Goal: Task Accomplishment & Management: Complete application form

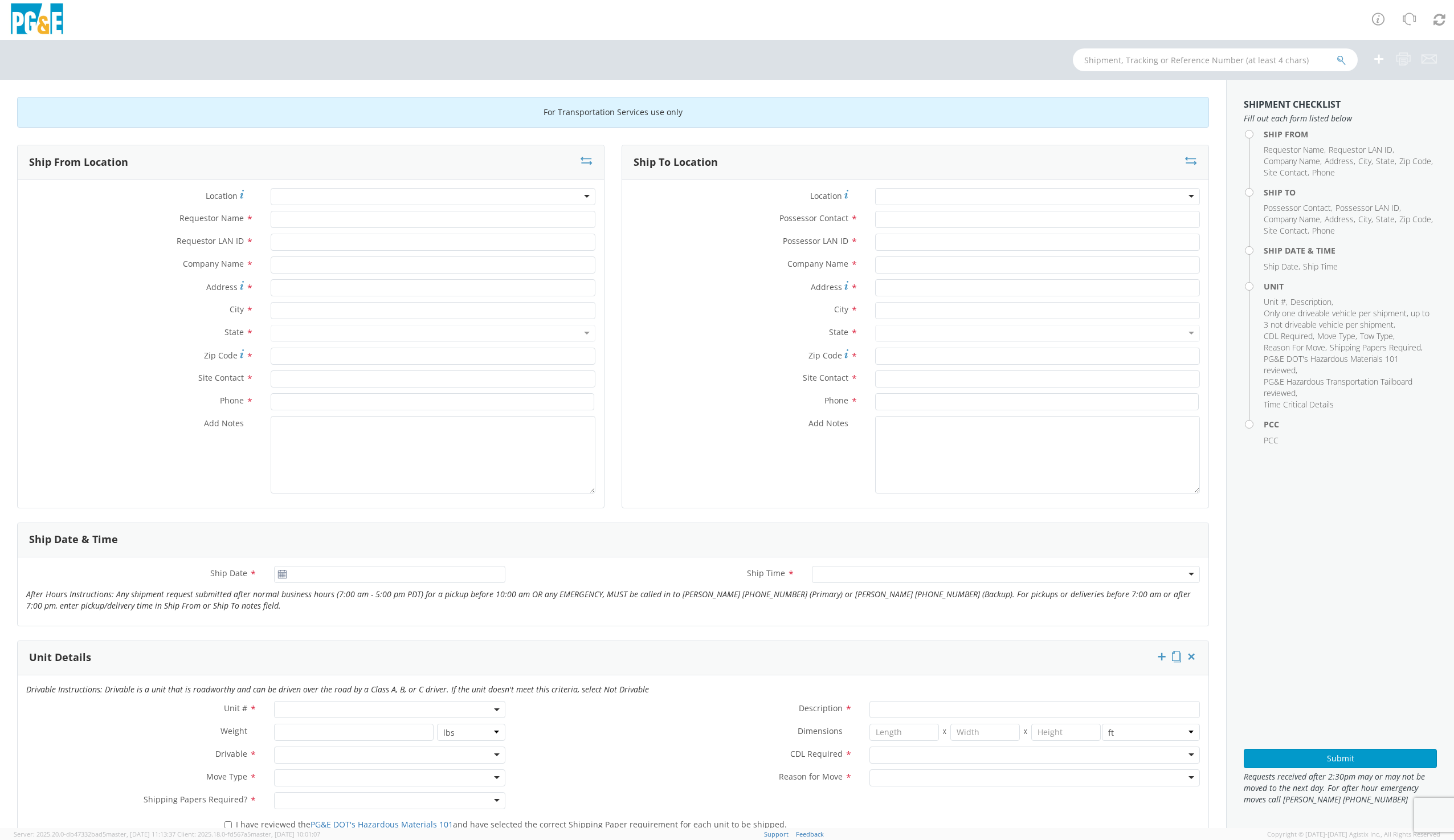
click at [322, 194] on div at bounding box center [433, 197] width 325 height 17
click at [366, 199] on div at bounding box center [433, 197] width 325 height 17
type input "[PERSON_NAME]"
type input "PG&E"
type input "[STREET_ADDRESS]"
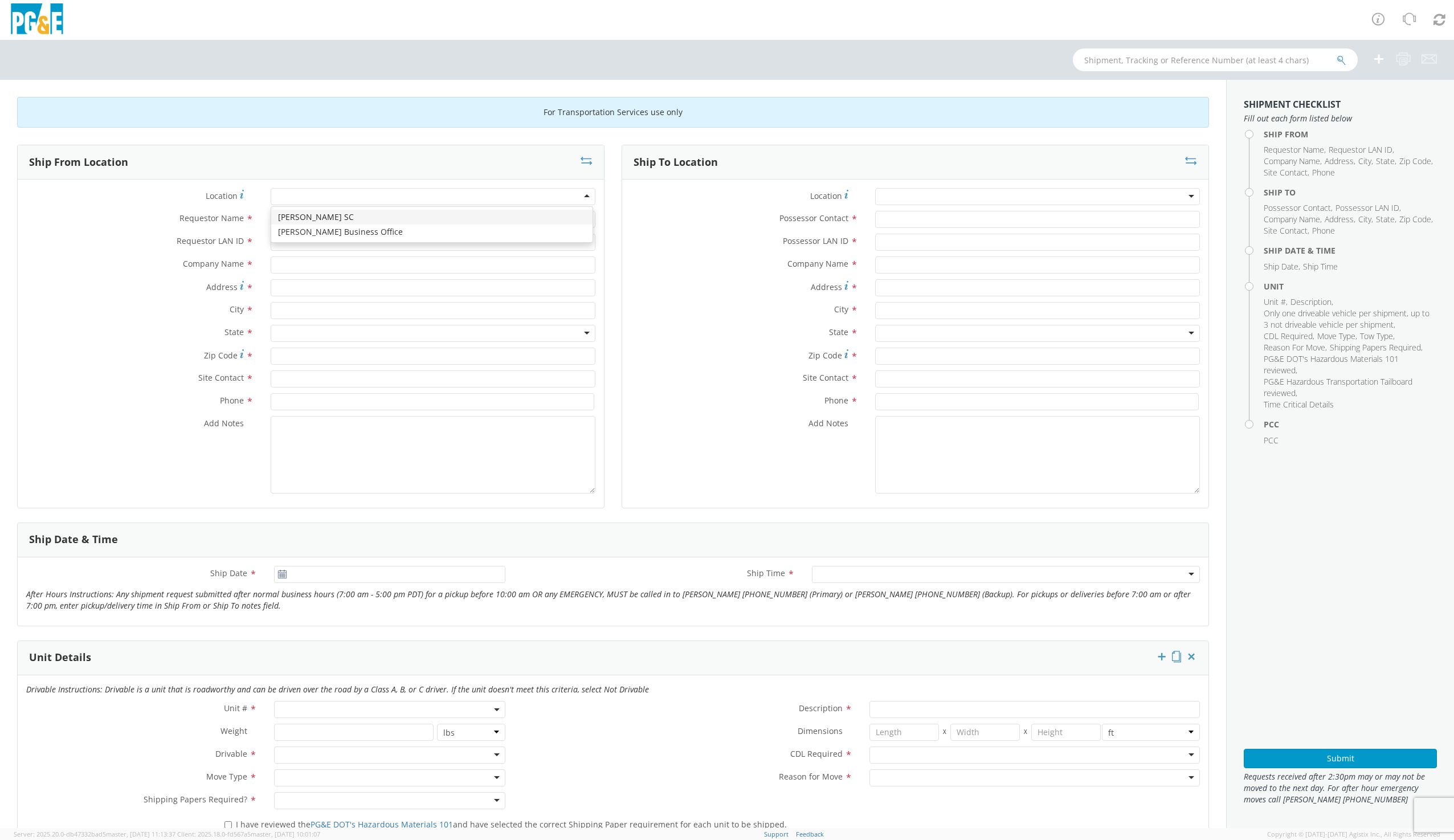
type input "[PERSON_NAME]"
type input "95616"
click at [303, 215] on input "Requestor Name *" at bounding box center [433, 220] width 325 height 17
type input "[PERSON_NAME]"
type input "G1MN"
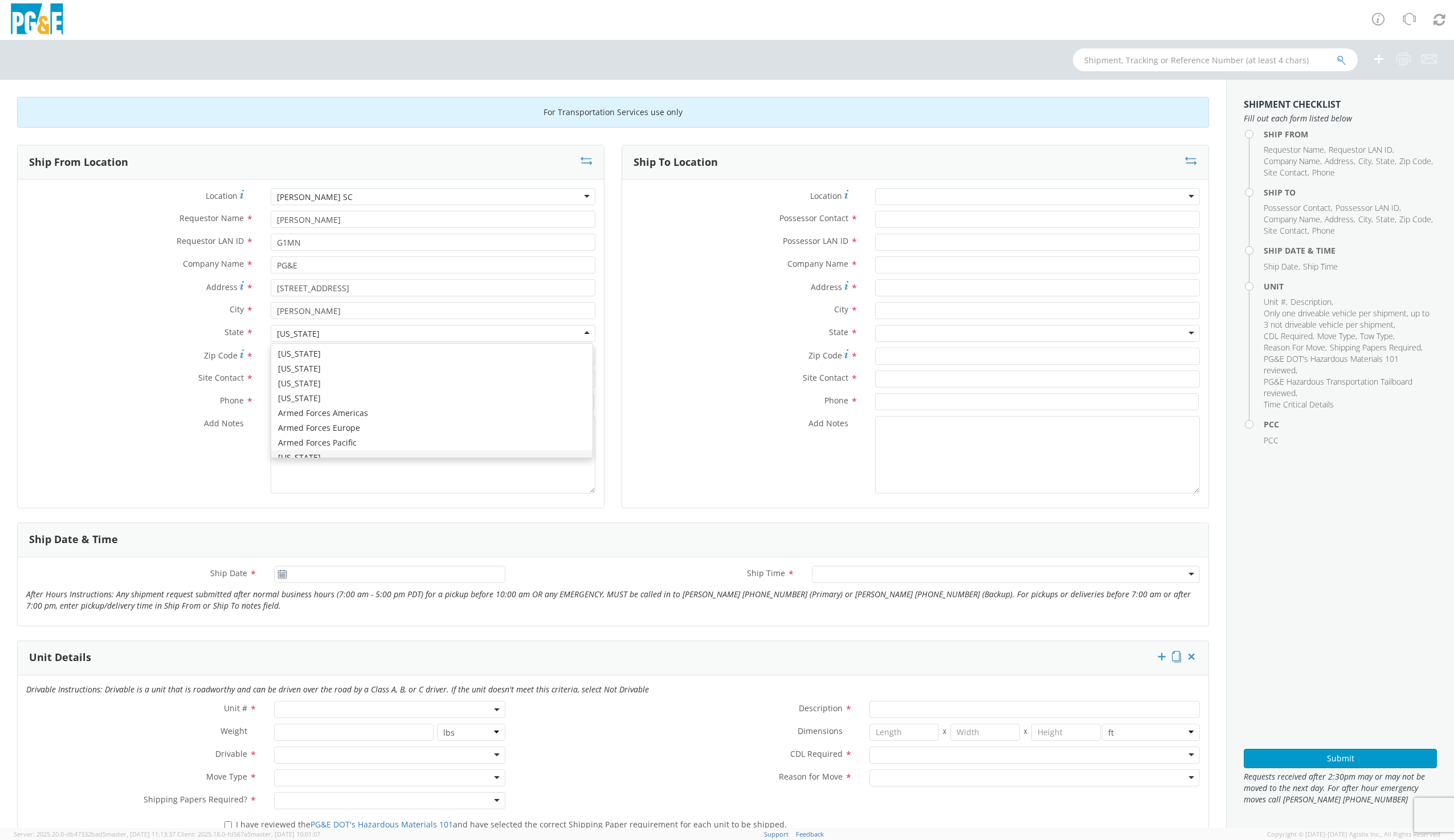
scroll to position [13, 0]
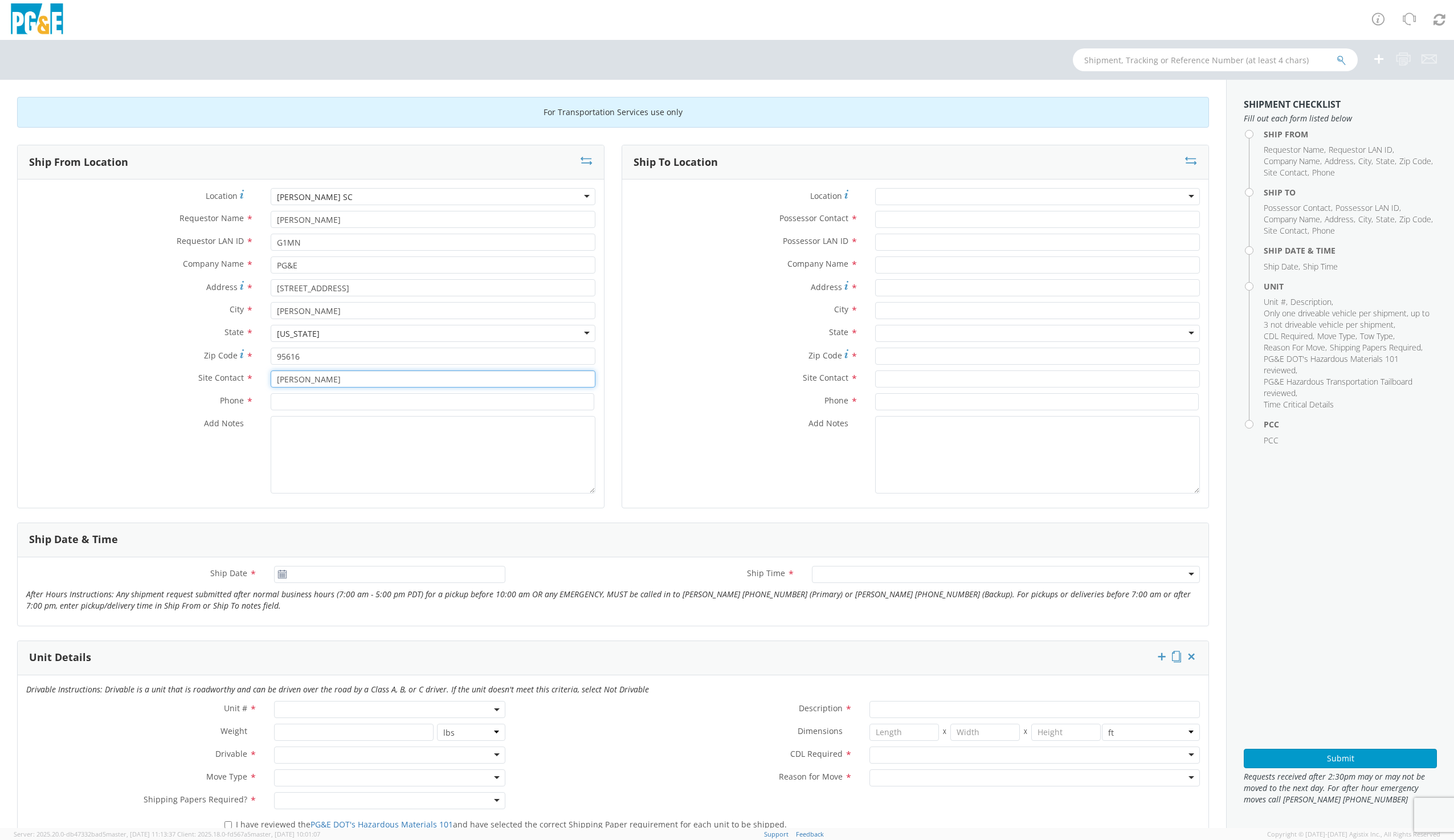
type input "[PERSON_NAME]"
drag, startPoint x: 288, startPoint y: 401, endPoint x: 425, endPoint y: 405, distance: 137.1
click at [288, 405] on input at bounding box center [432, 402] width 324 height 17
type input "9169973446"
click at [313, 430] on textarea "Add Notes *" at bounding box center [433, 454] width 325 height 77
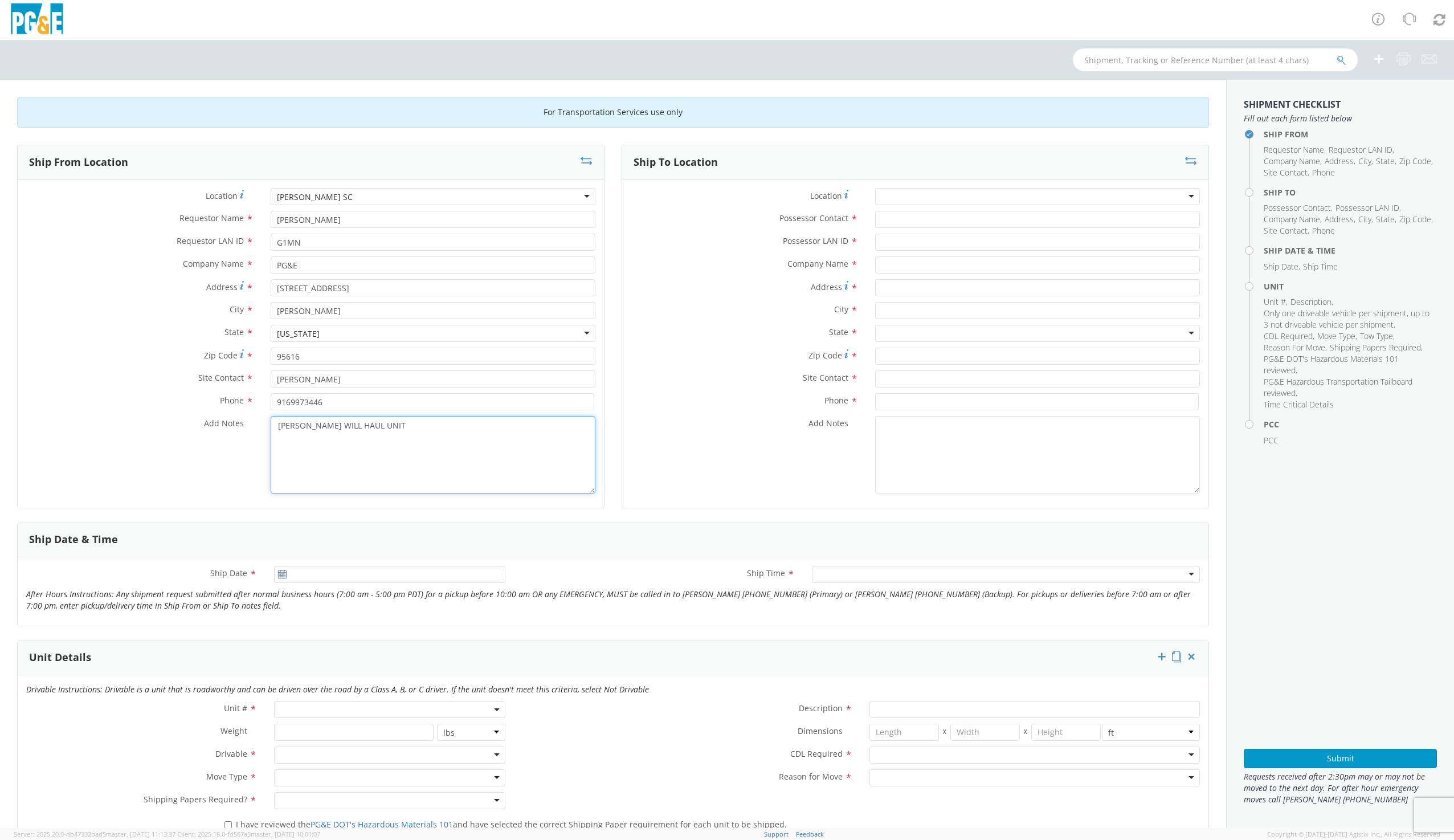
type textarea "[PERSON_NAME] WILL HAUL UNIT"
click at [893, 194] on div at bounding box center [1037, 197] width 325 height 17
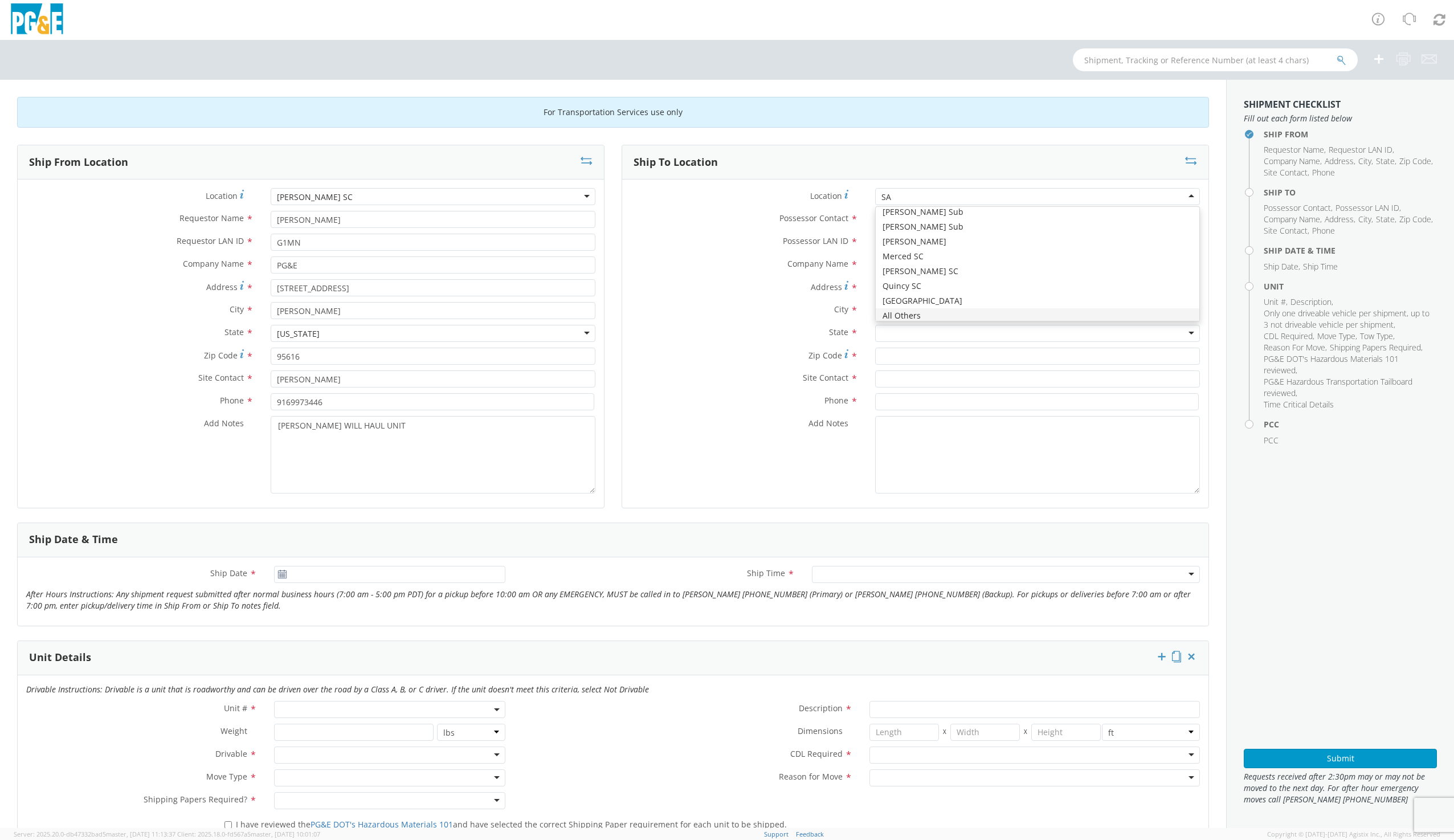
scroll to position [3, 0]
type input "[DEMOGRAPHIC_DATA]"
type input "PG&E"
type input "[STREET_ADDRESS][PERSON_NAME]"
type input "SACRAMENTO"
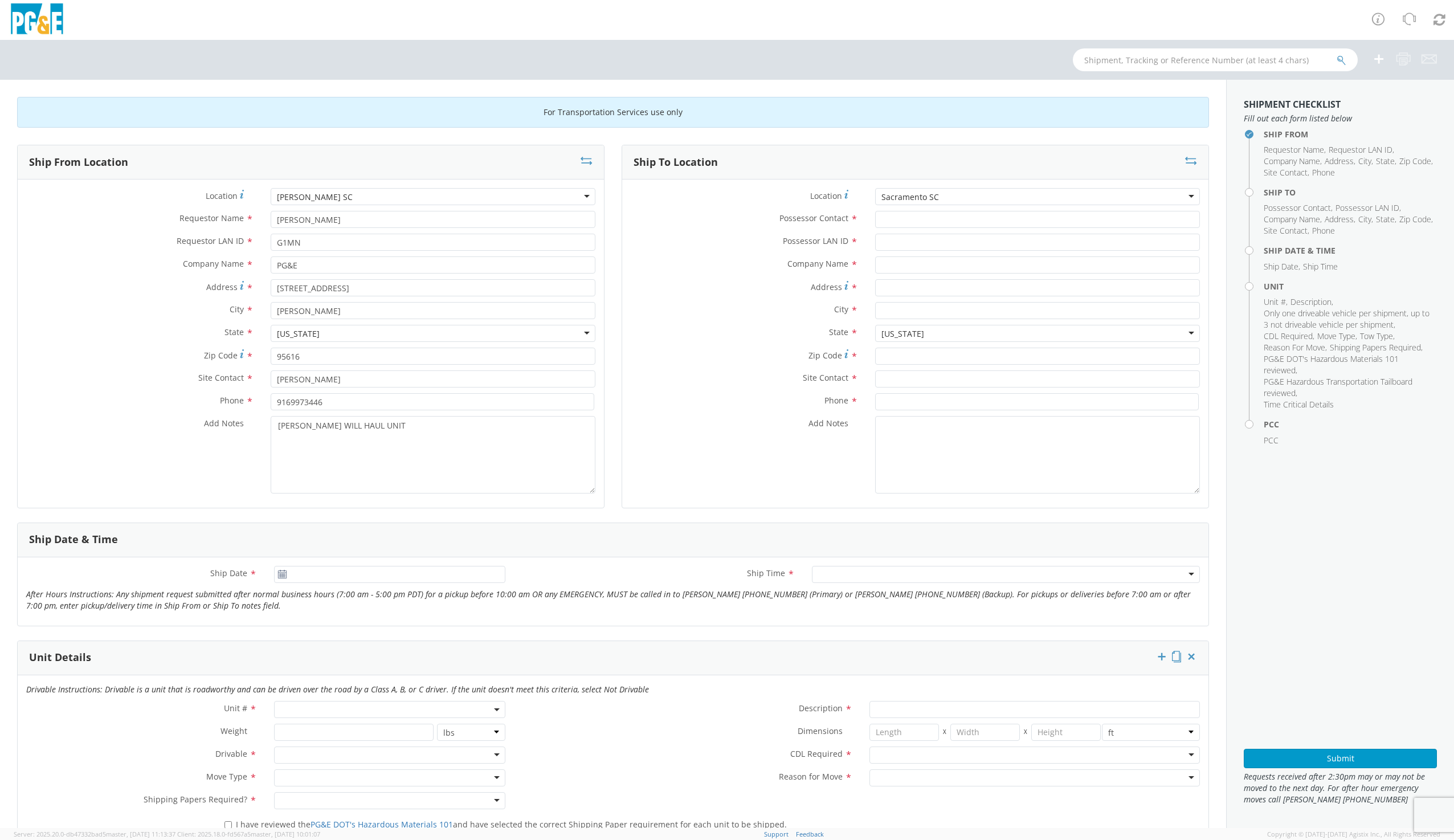
type input "95826"
click at [909, 216] on input "Possessor Contact *" at bounding box center [1037, 220] width 325 height 17
type input "L"
click at [882, 242] on input "Possessor LAN ID *" at bounding box center [1037, 242] width 325 height 17
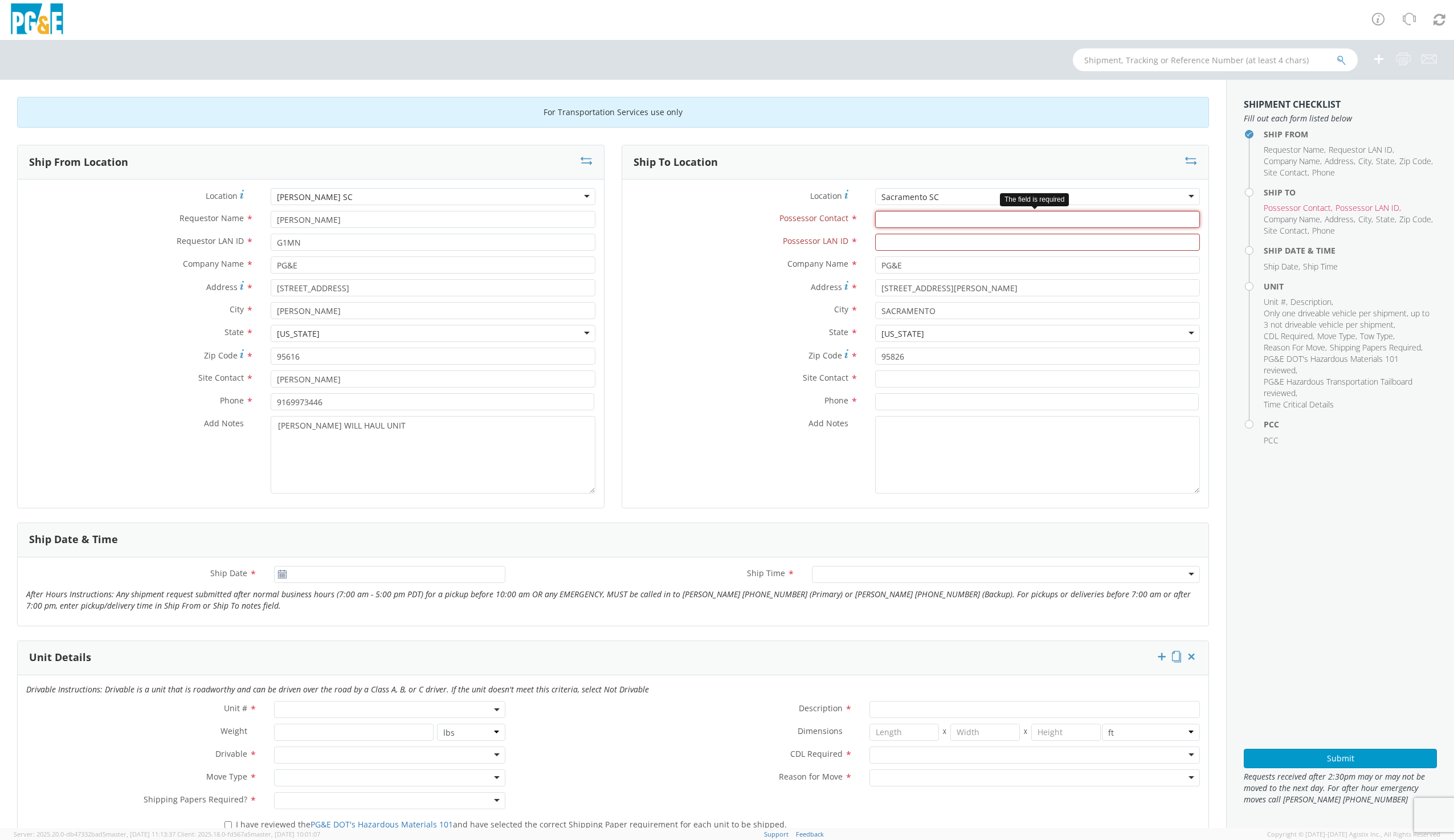
click at [909, 223] on input "Possessor Contact *" at bounding box center [1037, 220] width 325 height 17
type input "[PERSON_NAME]"
click at [955, 237] on input "Possessor LAN ID *" at bounding box center [1037, 242] width 325 height 17
type input "RGR8"
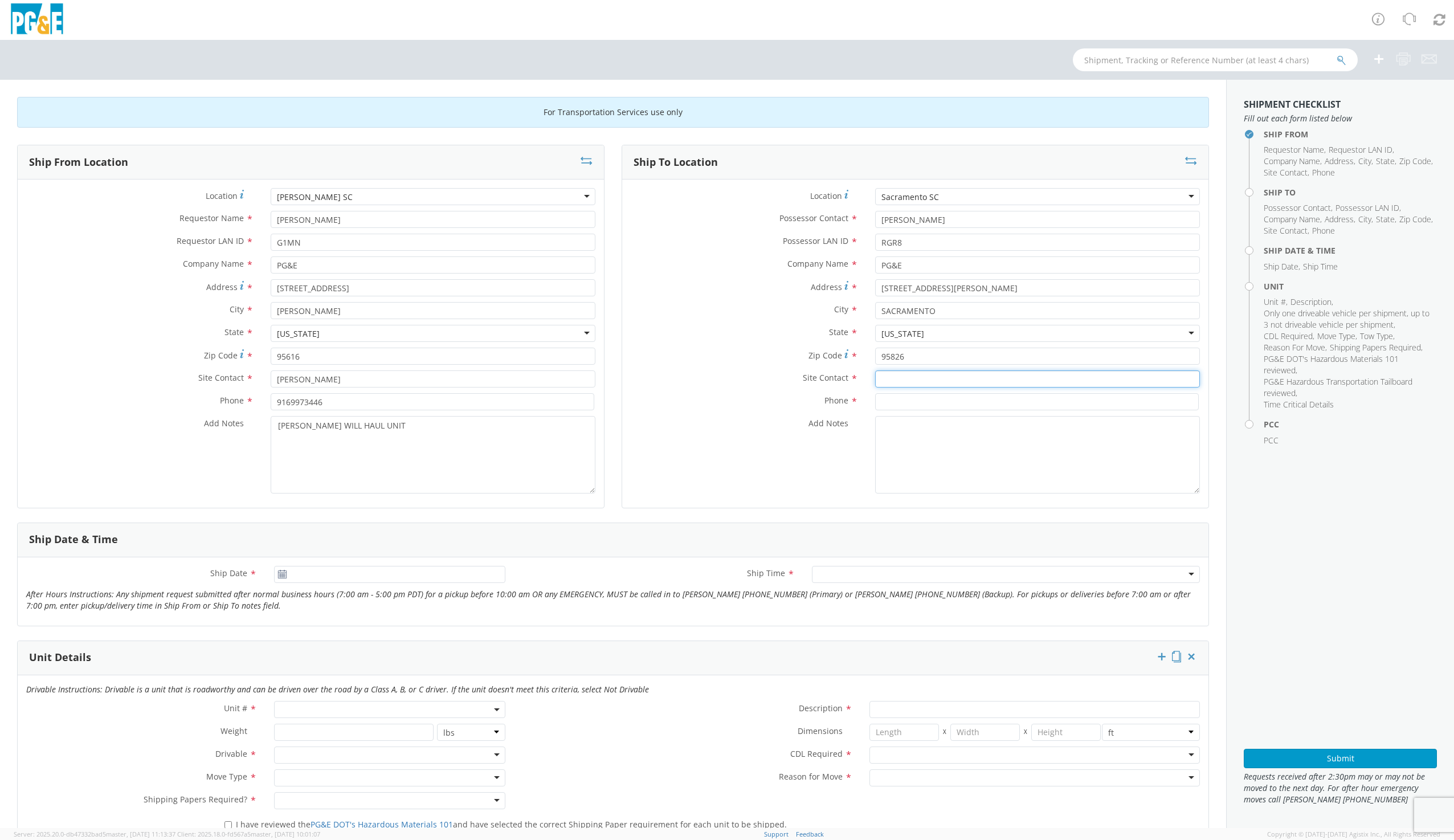
click at [921, 375] on input "text" at bounding box center [1037, 379] width 325 height 17
type input "[PERSON_NAME]"
click at [895, 404] on input at bounding box center [1037, 402] width 324 height 17
click at [893, 401] on input at bounding box center [1037, 402] width 324 height 17
type input "1"
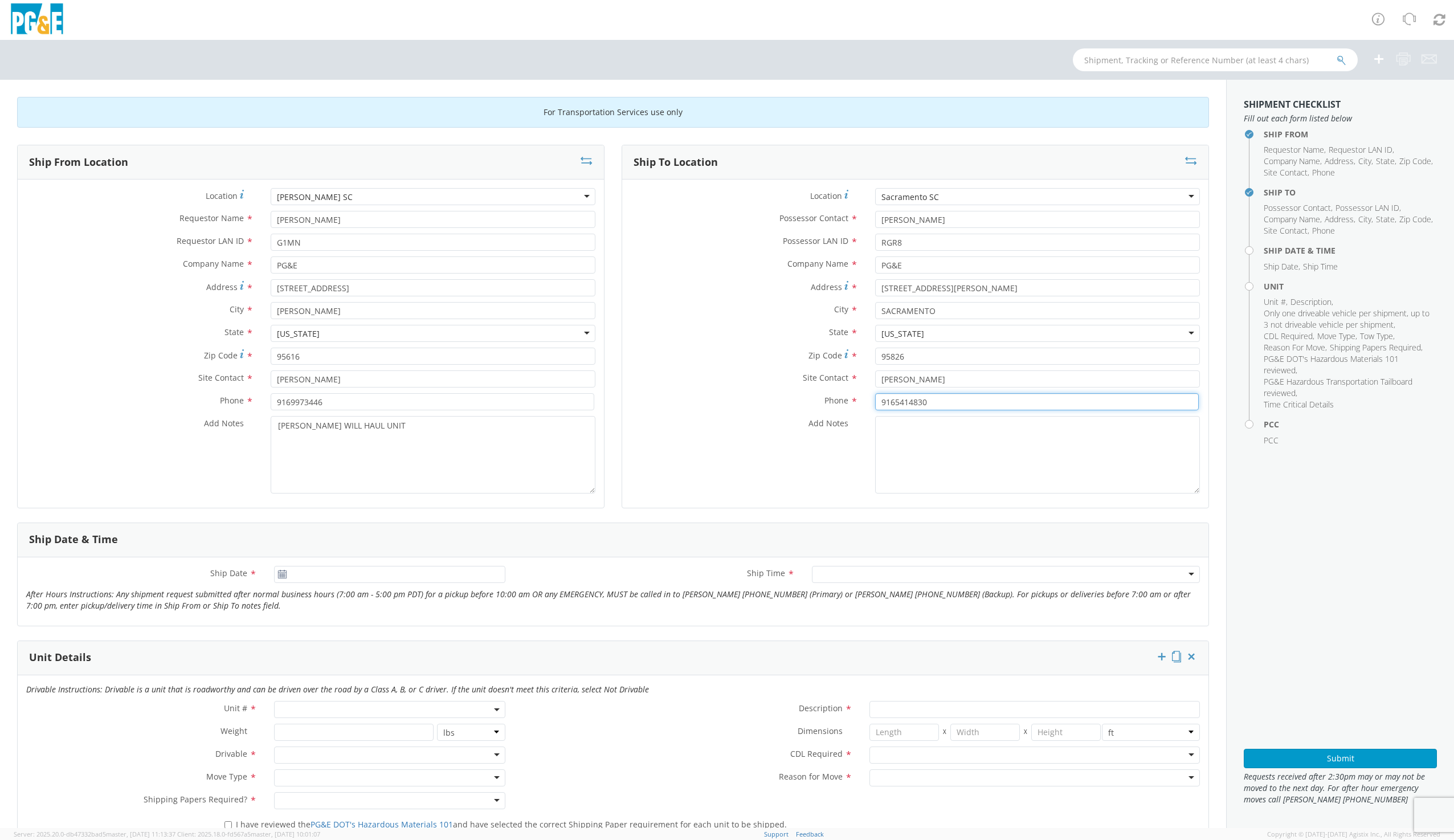
type input "9165414830"
click at [935, 433] on textarea "Add Notes *" at bounding box center [1037, 454] width 325 height 77
drag, startPoint x: 399, startPoint y: 423, endPoint x: 258, endPoint y: 425, distance: 141.0
click at [258, 425] on div "Add Notes * [PERSON_NAME] WILL HAUL UNIT" at bounding box center [311, 454] width 586 height 77
click at [911, 426] on textarea "Add Notes *" at bounding box center [1037, 454] width 325 height 77
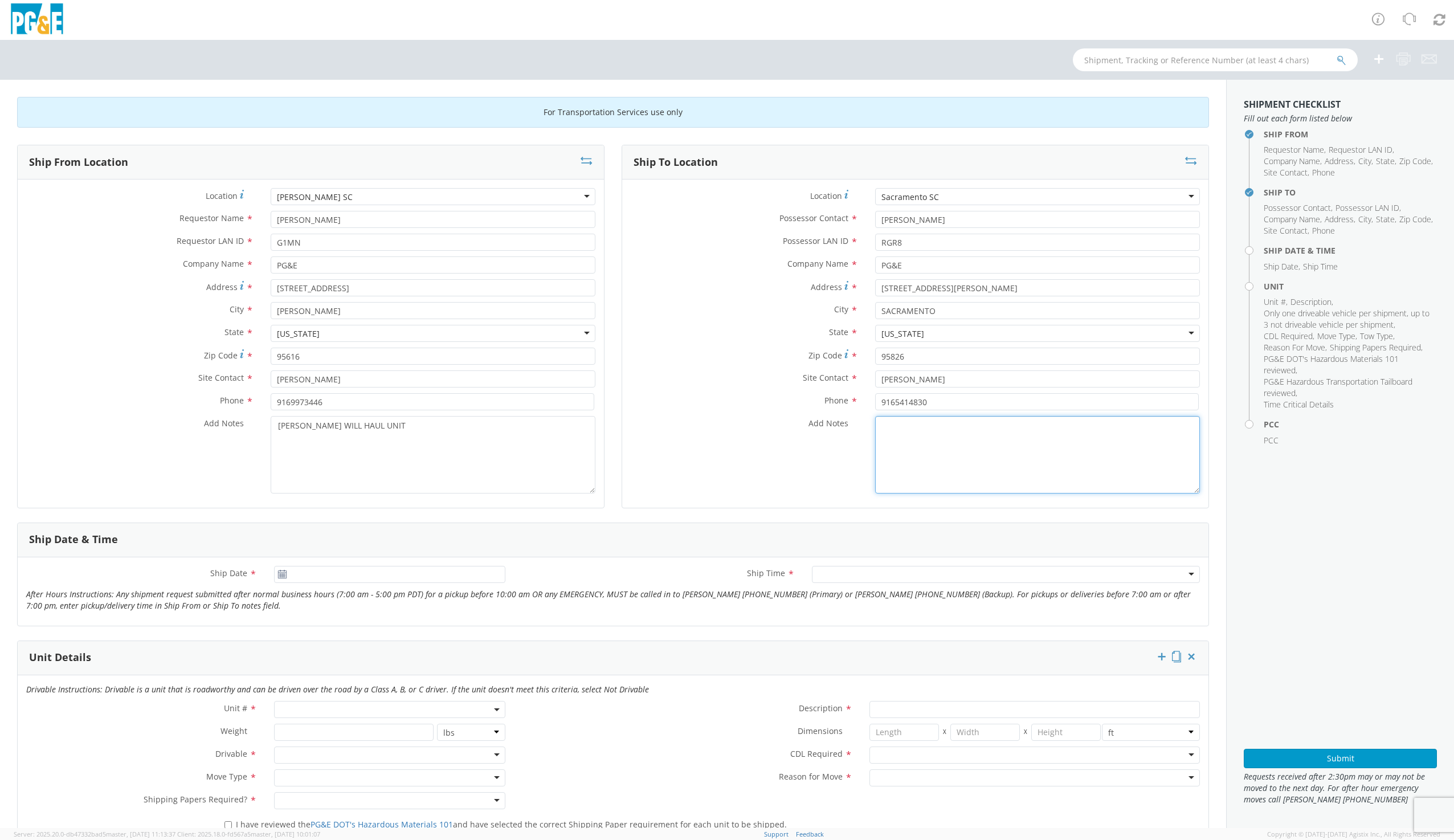
paste textarea "[PERSON_NAME] WILL HAUL UNIT"
type textarea "[PERSON_NAME] WILL HAUL UNIT"
type input "[DATE]"
click at [327, 573] on input "[DATE]" at bounding box center [389, 574] width 231 height 17
click at [306, 647] on td "6" at bounding box center [309, 647] width 24 height 17
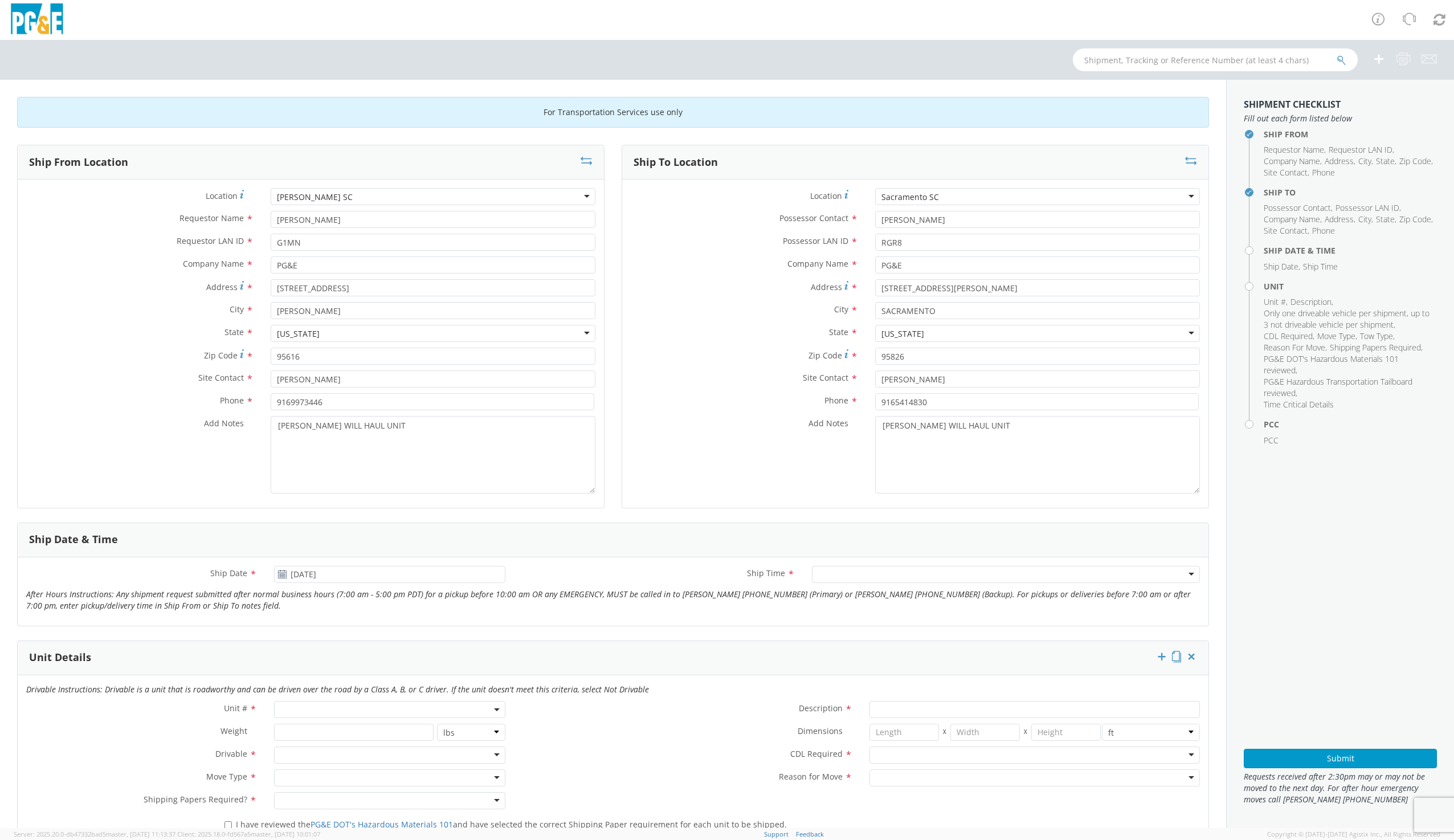
click at [835, 569] on div at bounding box center [1006, 574] width 388 height 17
click at [383, 710] on span at bounding box center [389, 709] width 231 height 17
click at [359, 725] on input "search" at bounding box center [388, 729] width 223 height 17
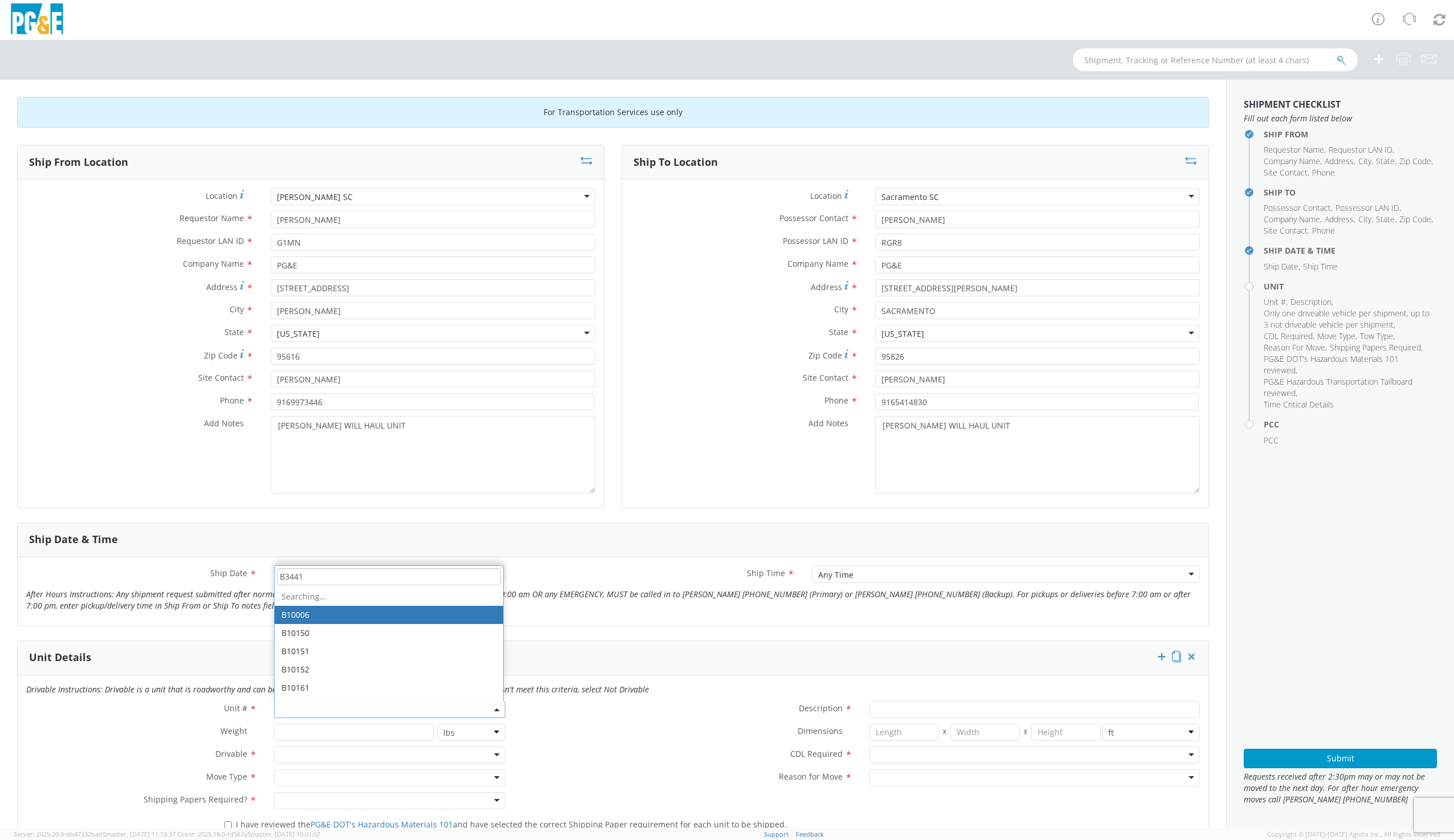
type input "B34412"
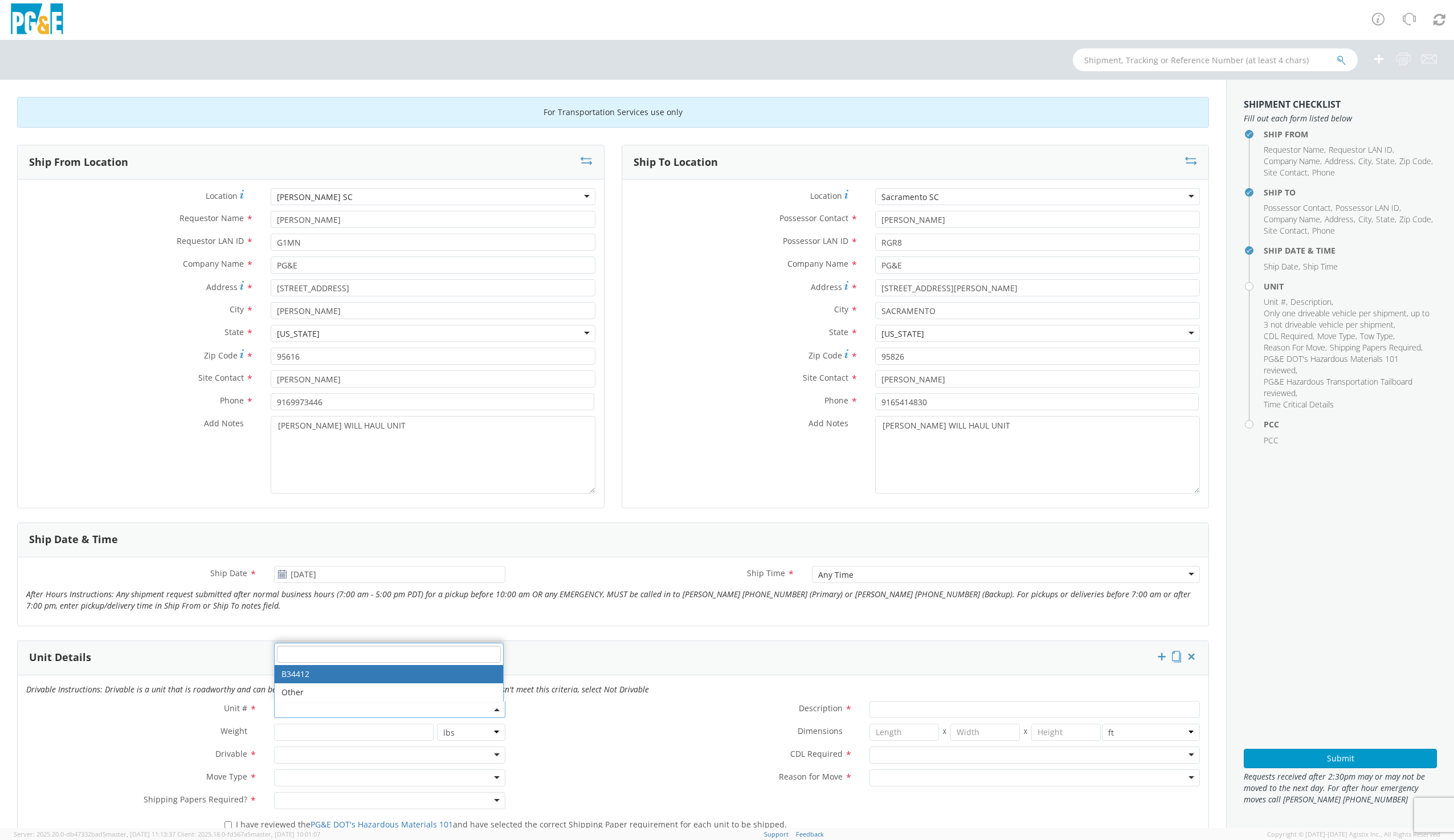
type input "VAN; CORROSION MECHANIC 4X2"
type input "9500"
select select "B34412"
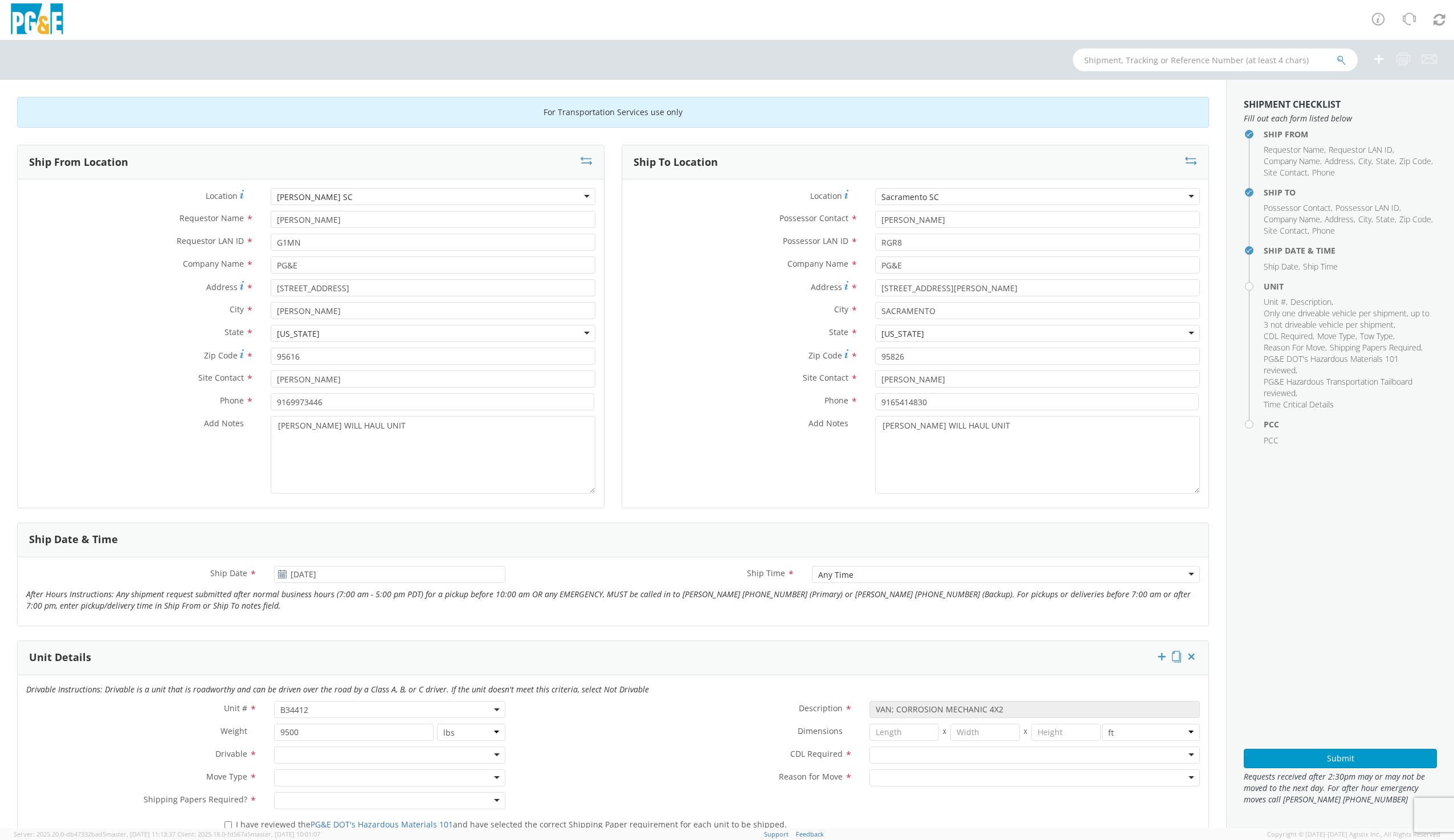
click at [313, 758] on div at bounding box center [389, 755] width 231 height 17
click at [305, 778] on div at bounding box center [389, 778] width 231 height 17
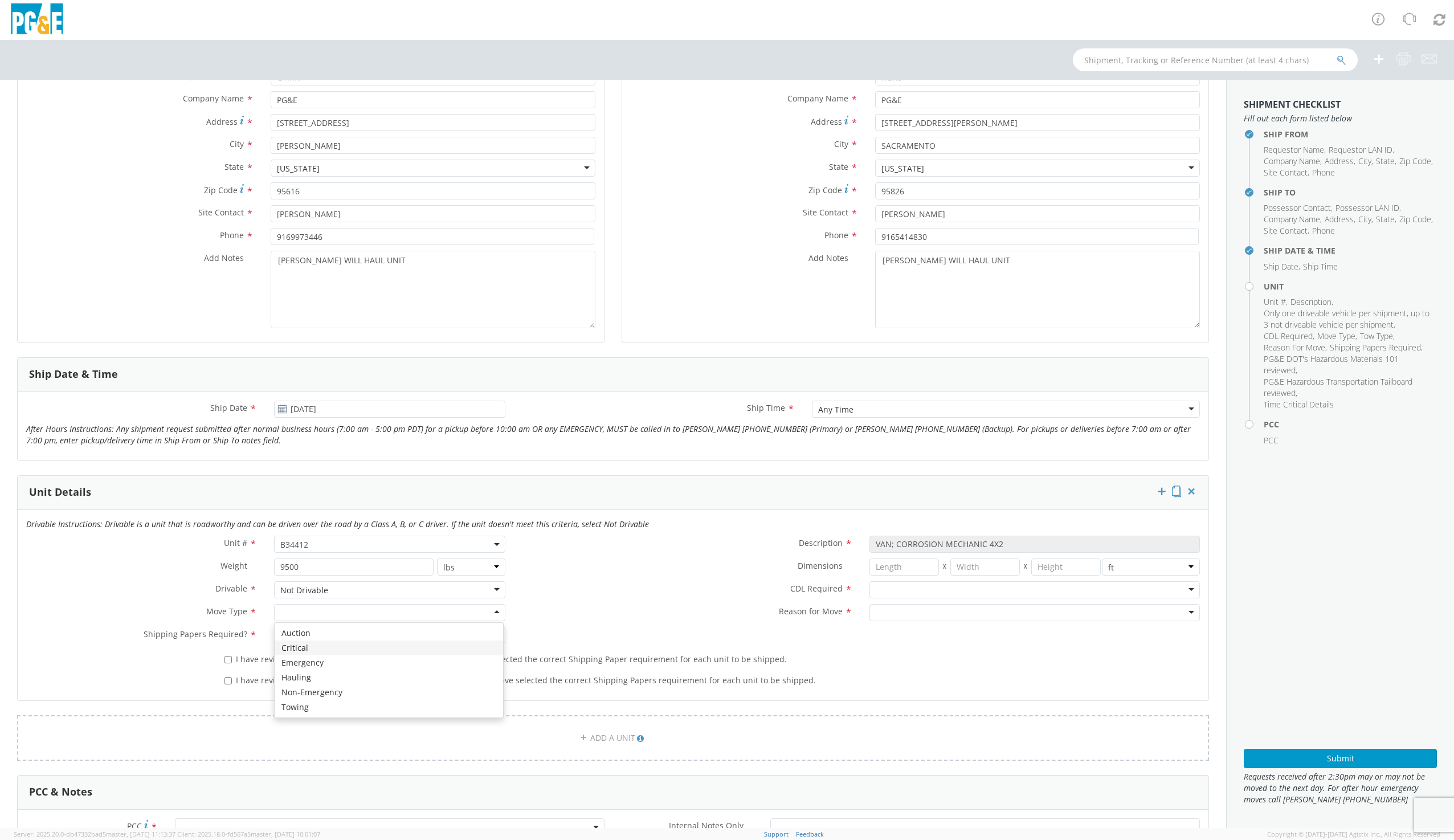
scroll to position [171, 0]
click at [314, 626] on div at bounding box center [389, 630] width 231 height 17
click at [227, 656] on input "I have reviewed the PG&E DOT's Hazardous Materials 101 and have selected the co…" at bounding box center [228, 654] width 7 height 7
checkbox input "true"
click at [230, 675] on input "I have reviewed the PG&E's Hazardous Transportation Tailboard and have selected…" at bounding box center [228, 675] width 7 height 7
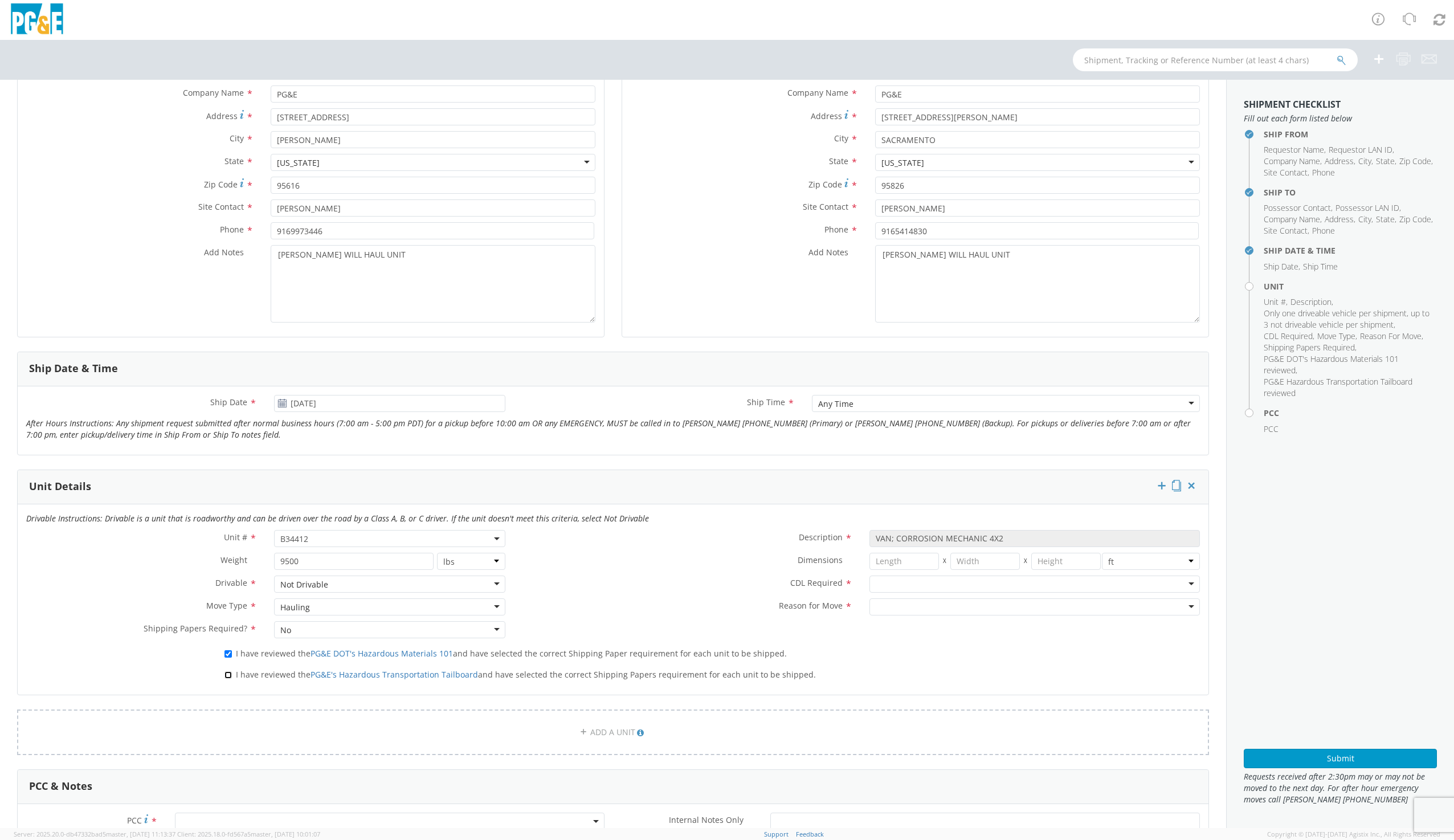
checkbox input "true"
click at [900, 589] on div at bounding box center [1035, 584] width 331 height 17
click at [889, 609] on div at bounding box center [1035, 607] width 331 height 17
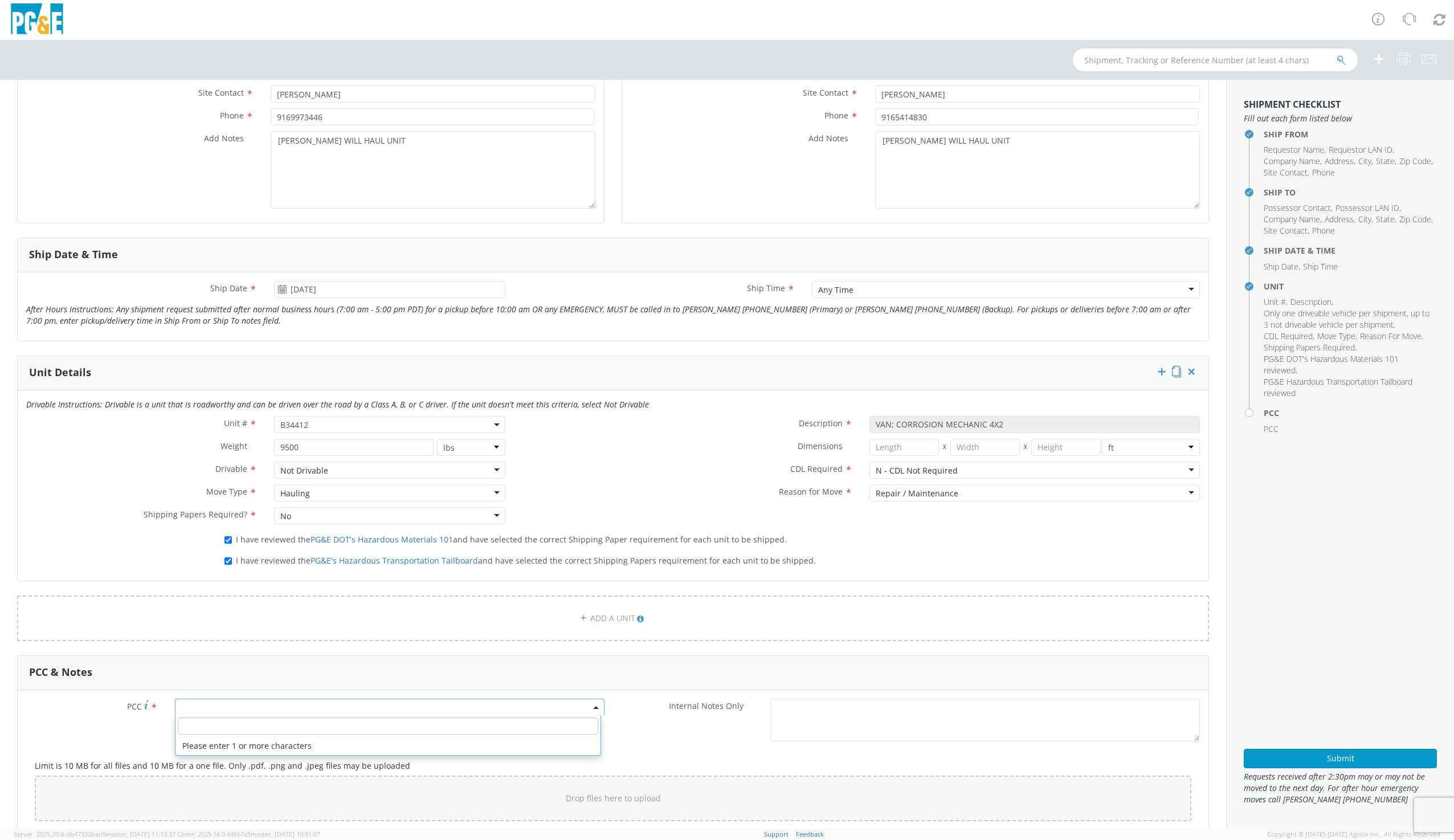
click at [212, 709] on span at bounding box center [390, 708] width 430 height 17
click at [214, 724] on input "number" at bounding box center [387, 726] width 420 height 17
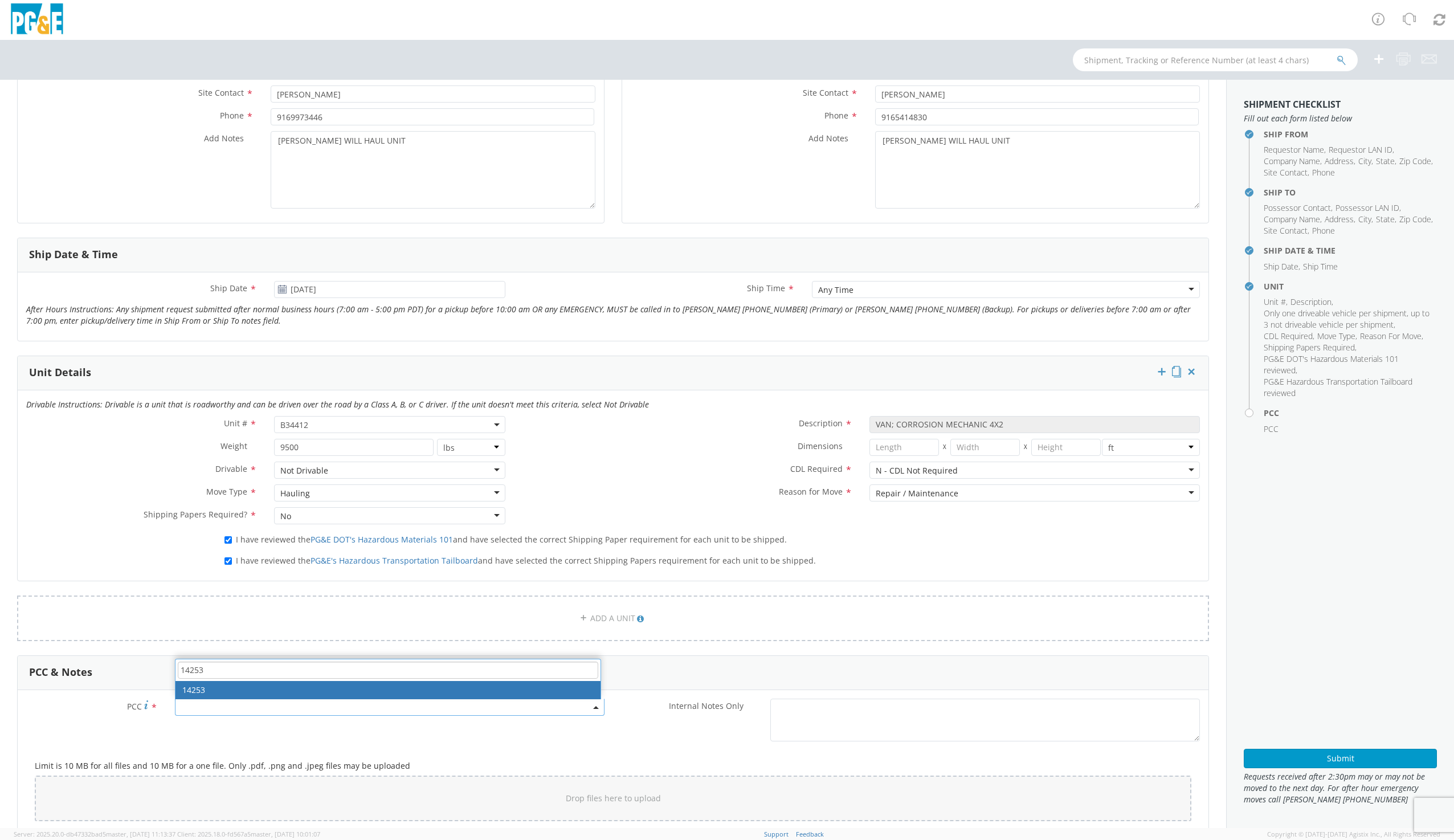
type input "14253"
select select "14253"
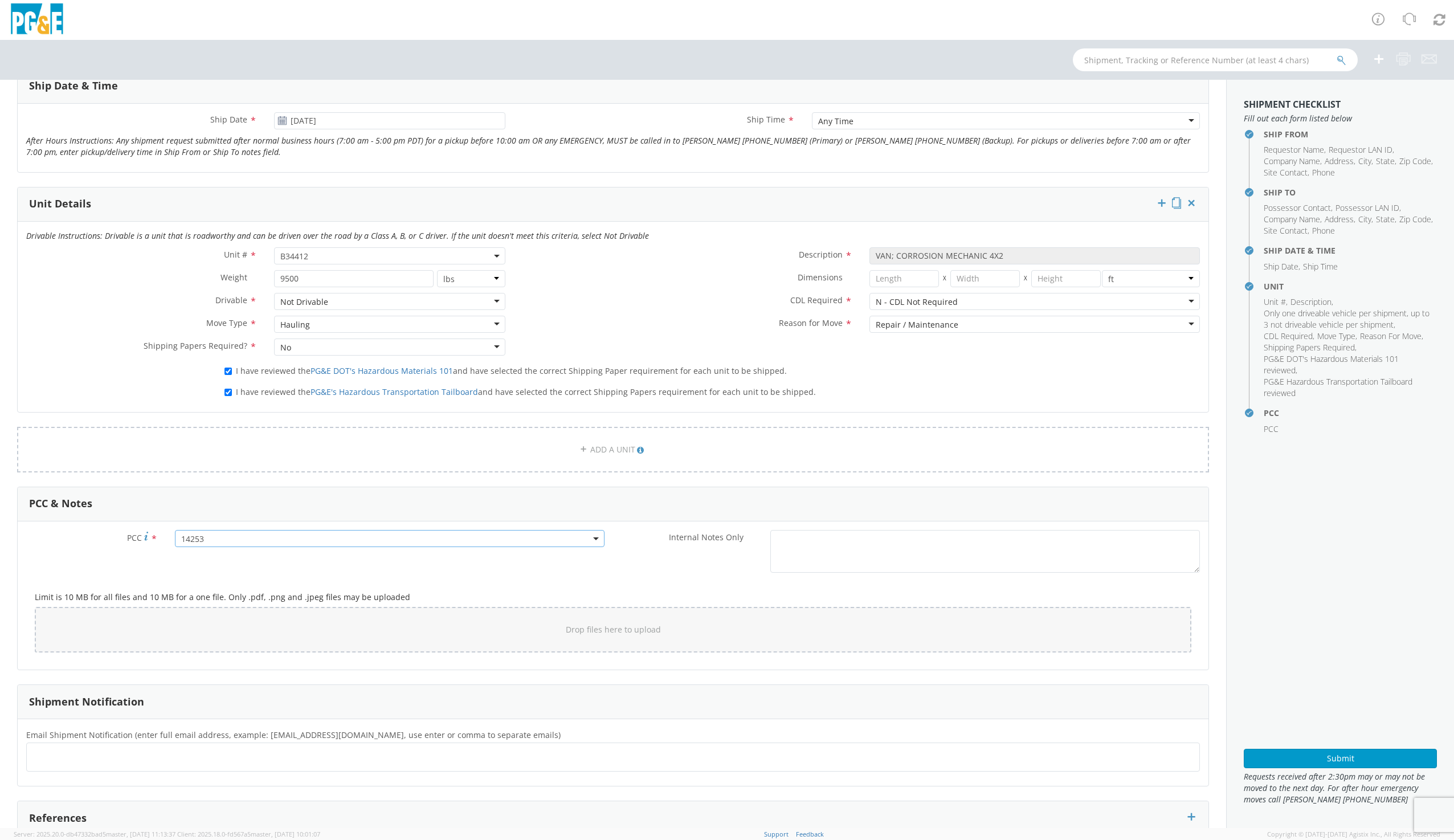
scroll to position [456, 0]
click at [102, 764] on div at bounding box center [613, 755] width 1174 height 29
type input "[EMAIL_ADDRESS][DOMAIN_NAME]"
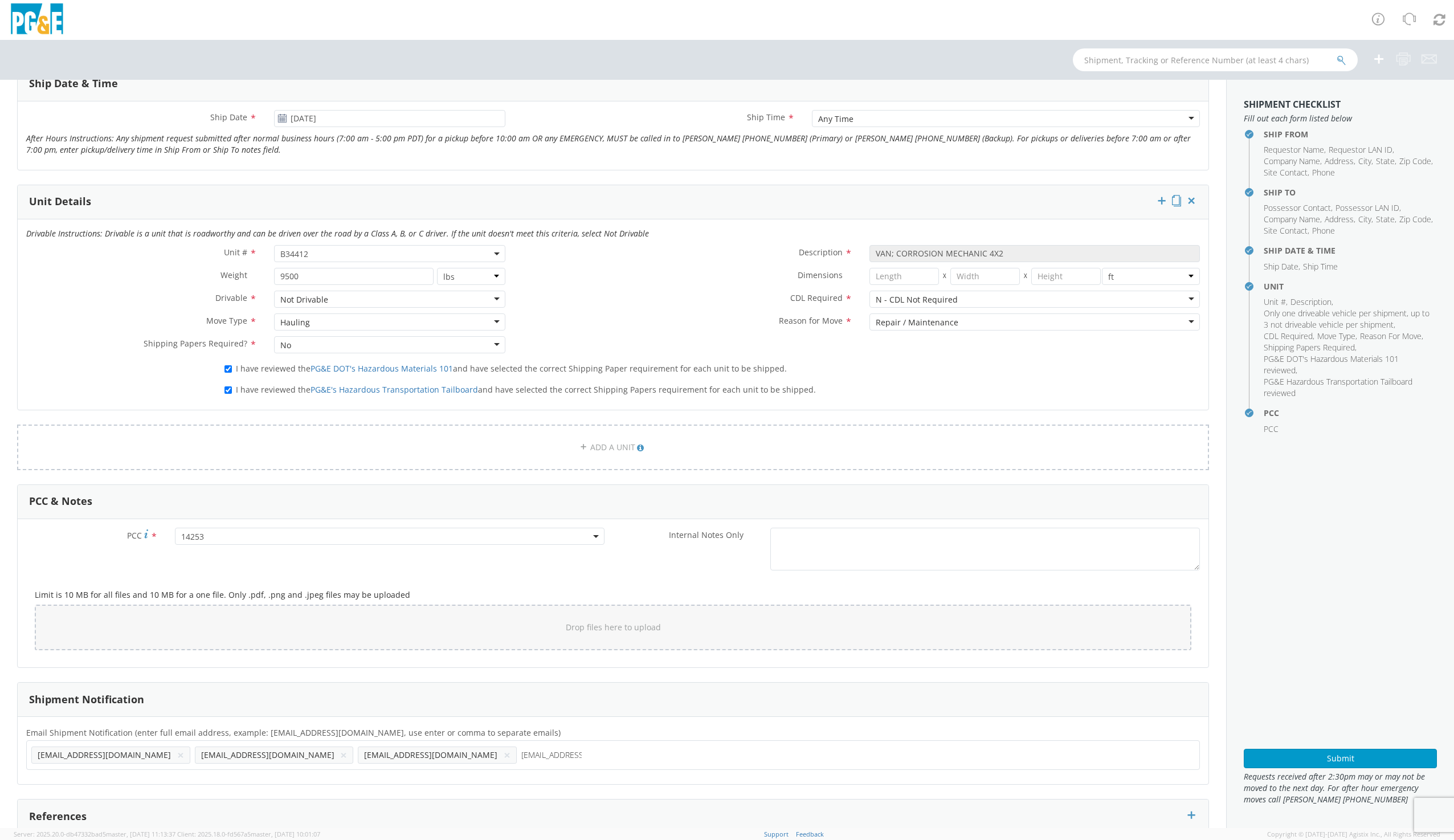
type input "[EMAIL_ADDRESS][DOMAIN_NAME]"
type input "LP"
click at [382, 745] on ul at bounding box center [613, 755] width 1164 height 19
type input "[EMAIL_ADDRESS][DOMAIN_NAME]"
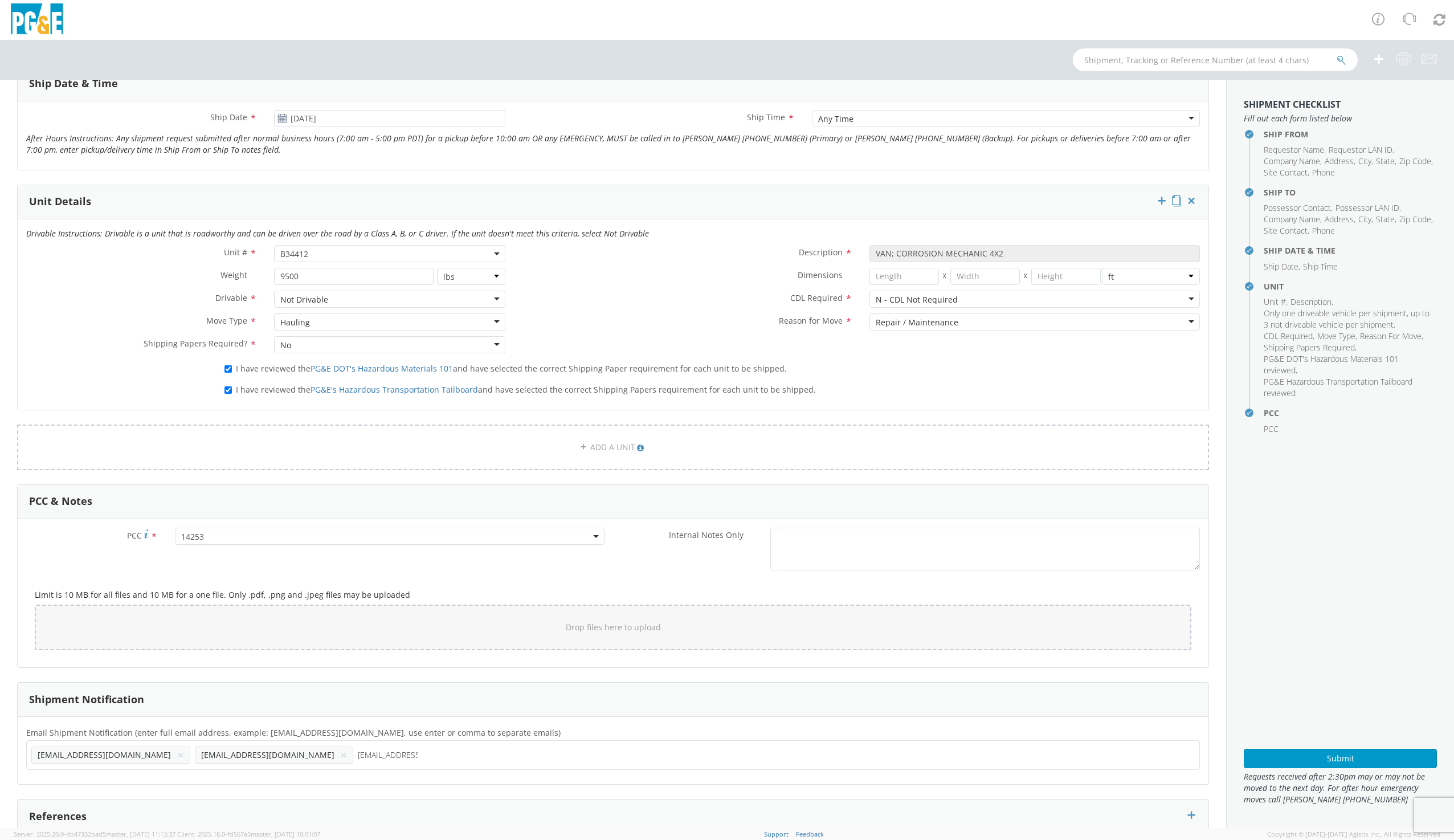
type input "[EMAIL_ADDRESS][DOMAIN_NAME]"
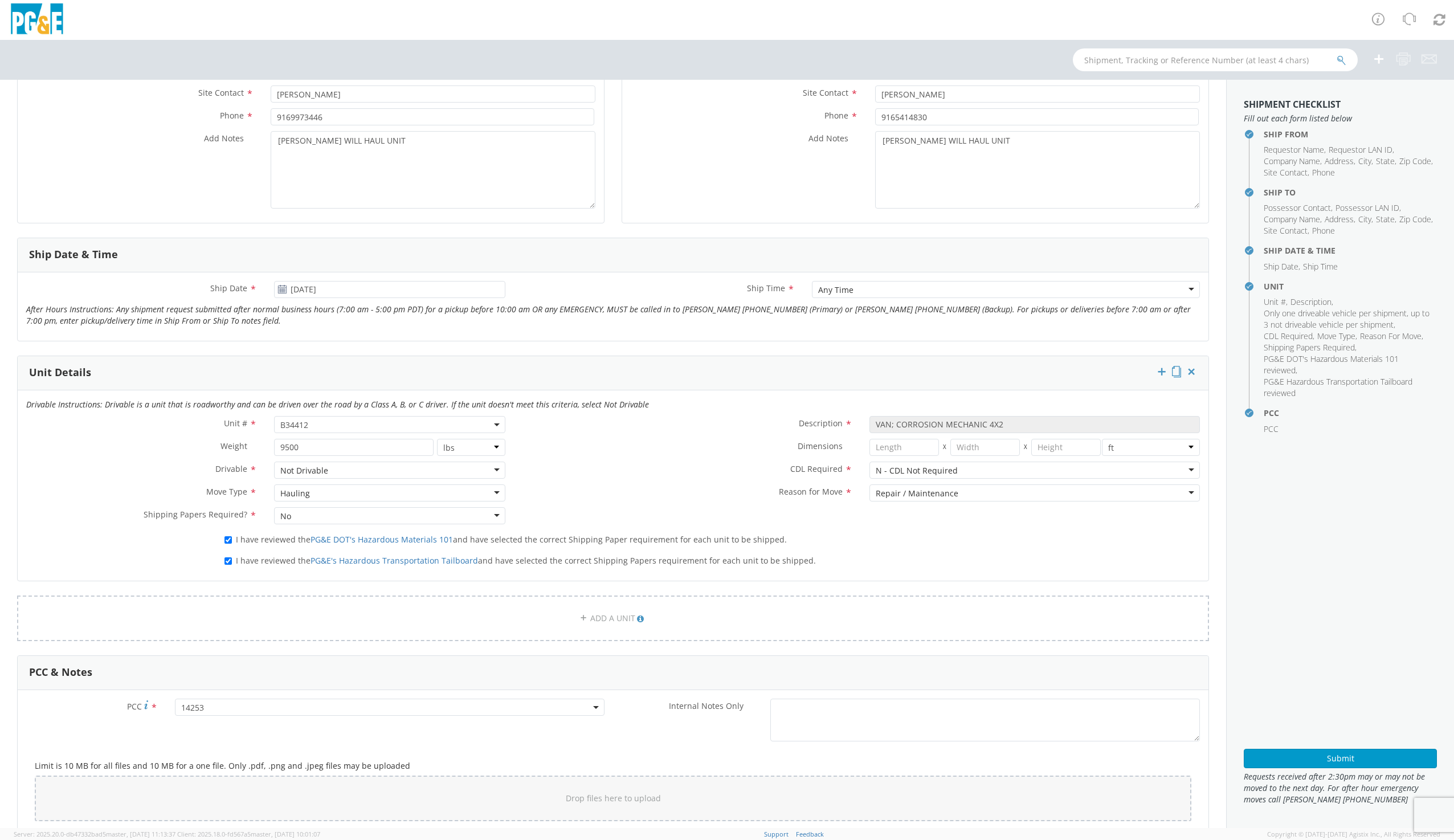
scroll to position [171, 0]
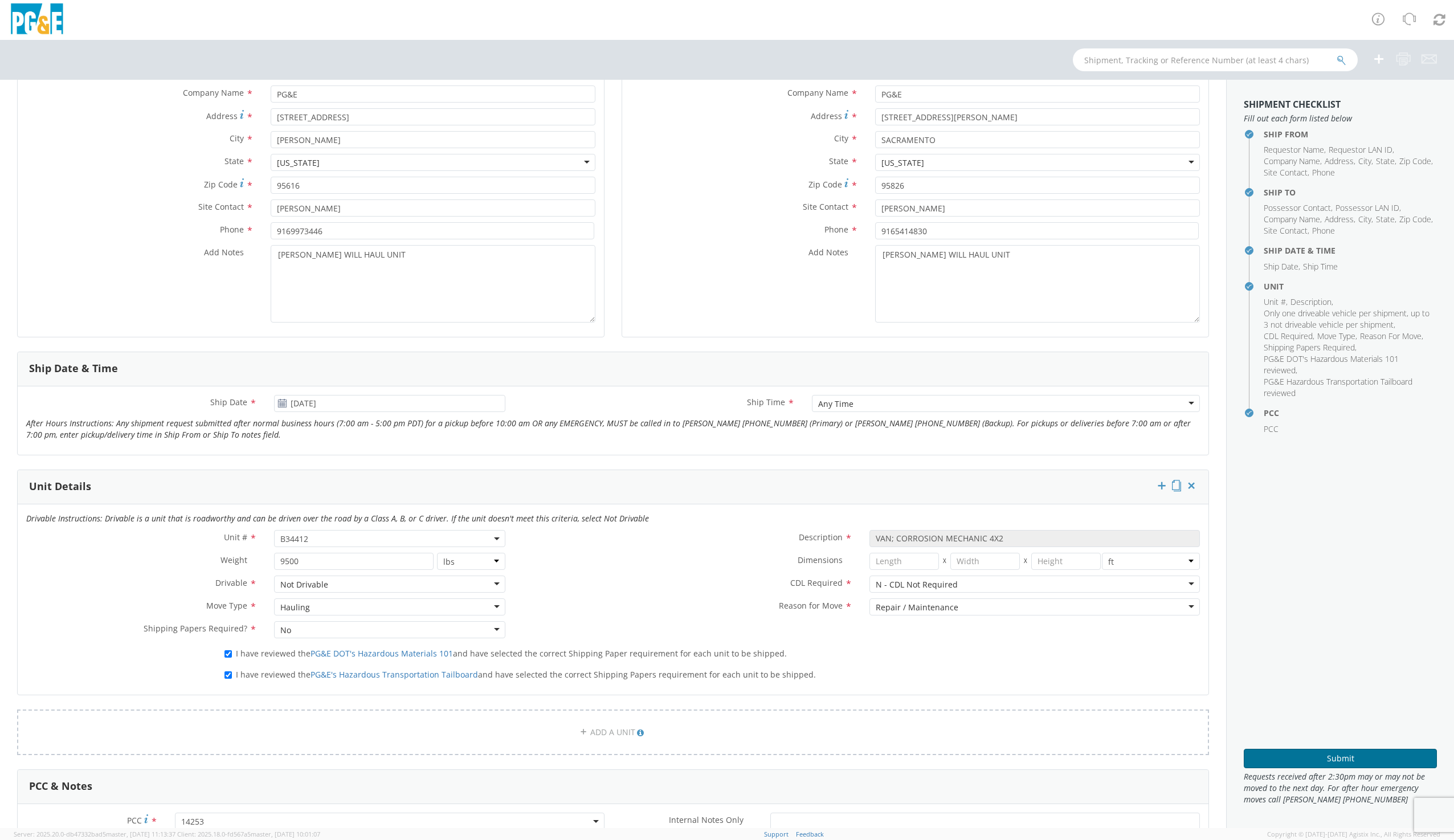
click at [1345, 753] on button "Submit" at bounding box center [1341, 758] width 193 height 19
